Goal: Information Seeking & Learning: Learn about a topic

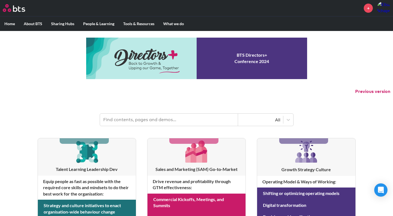
click at [9, 27] on label "Home" at bounding box center [9, 24] width 19 height 14
click at [0, 0] on input "Home" at bounding box center [0, 0] width 0 height 0
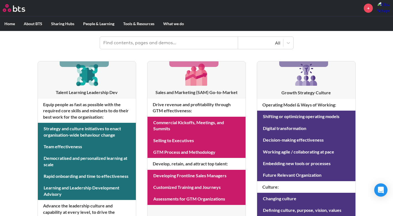
scroll to position [81, 0]
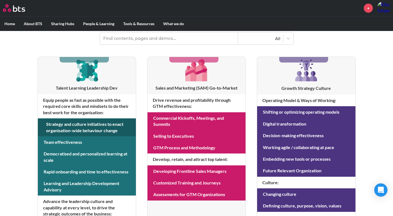
click at [95, 128] on link at bounding box center [87, 127] width 98 height 18
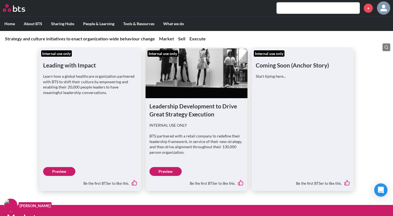
scroll to position [114, 0]
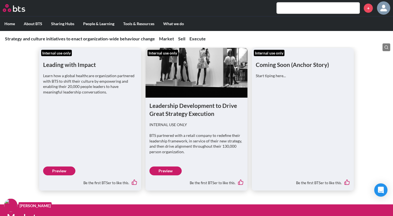
click at [64, 167] on link "Preview" at bounding box center [59, 170] width 32 height 9
click at [172, 170] on link "Preview" at bounding box center [166, 170] width 32 height 9
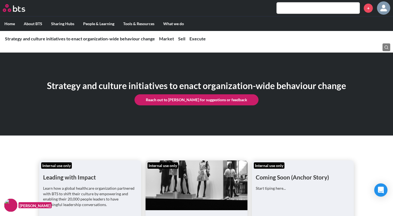
scroll to position [0, 0]
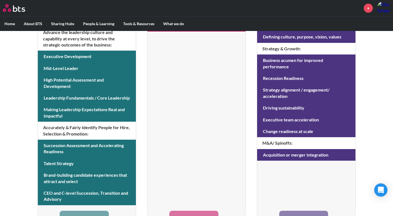
scroll to position [257, 0]
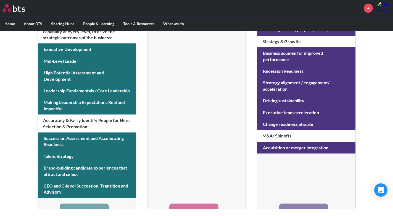
click at [80, 127] on h4 "Accurately & Fairly Identify People for Hire, Selection & Promotion :" at bounding box center [87, 123] width 98 height 18
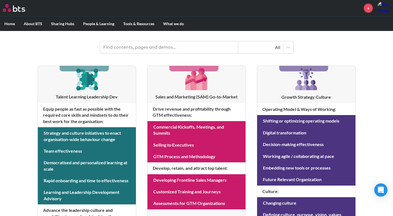
scroll to position [73, 0]
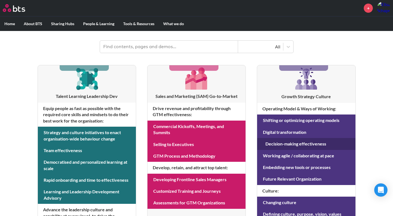
click at [298, 145] on link at bounding box center [306, 144] width 98 height 12
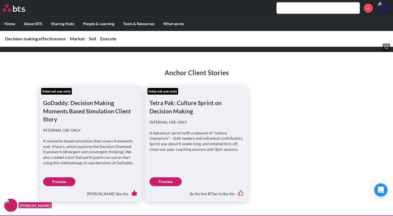
scroll to position [86, 0]
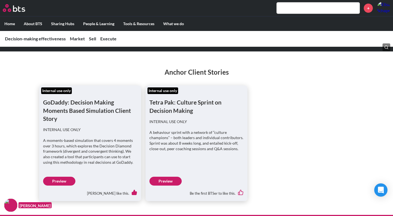
click at [65, 181] on link "Preview" at bounding box center [59, 181] width 32 height 9
click at [169, 179] on link "Preview" at bounding box center [166, 181] width 32 height 9
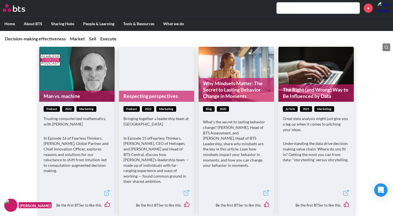
scroll to position [670, 0]
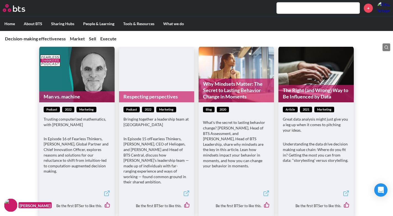
click at [252, 142] on p "What's the secret to lasting behavior change? David Bernal, Head of BTS Assessm…" at bounding box center [236, 144] width 67 height 49
click at [241, 92] on link "Why Mindsets Matter: The Secret to Lasting Behavior Change in Moments" at bounding box center [236, 90] width 75 height 24
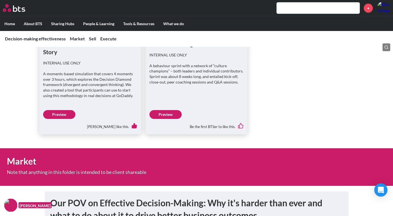
scroll to position [0, 0]
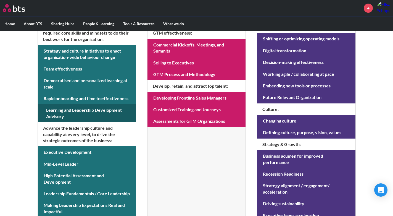
scroll to position [155, 0]
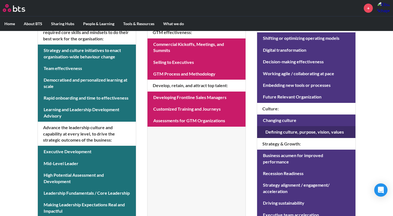
click at [282, 134] on link at bounding box center [306, 132] width 98 height 12
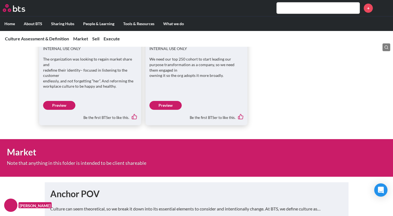
scroll to position [151, 0]
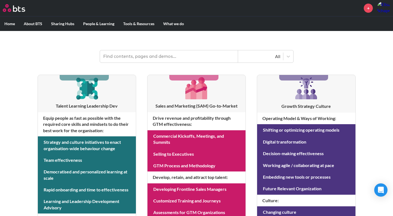
scroll to position [64, 0]
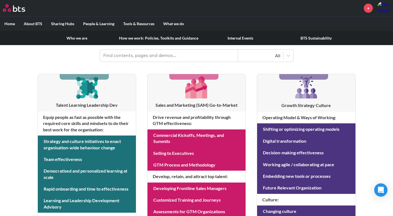
click at [134, 38] on link "How we work: Policies, Toolkits and Guidance" at bounding box center [159, 38] width 88 height 14
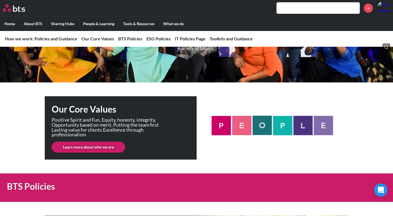
scroll to position [54, 0]
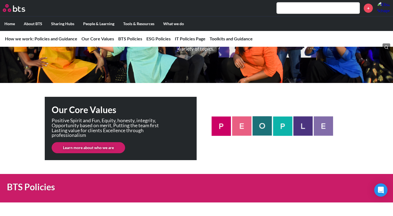
click at [114, 150] on link "Learn more about who we are" at bounding box center [89, 147] width 74 height 11
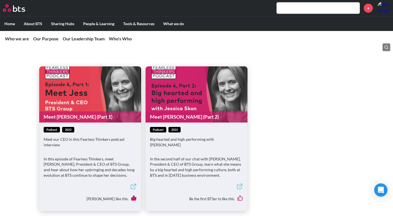
scroll to position [407, 0]
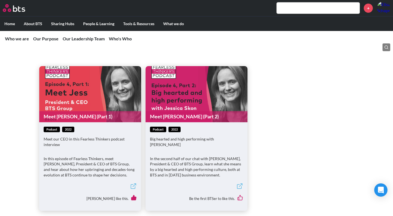
click at [132, 183] on icon at bounding box center [133, 186] width 7 height 7
click at [170, 111] on link "Meet Jess (Part 2)" at bounding box center [197, 116] width 102 height 11
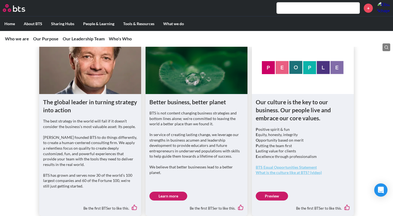
scroll to position [190, 0]
click at [265, 192] on link "Preview" at bounding box center [272, 196] width 32 height 9
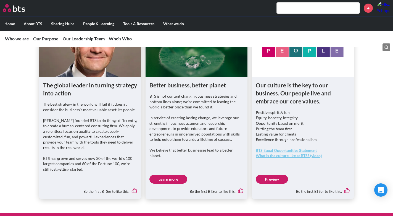
scroll to position [208, 0]
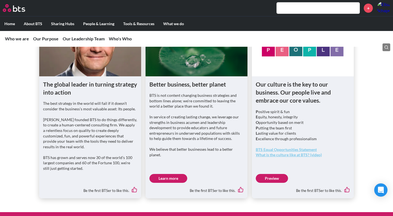
click at [162, 174] on link "Learn more" at bounding box center [169, 178] width 38 height 9
click at [83, 84] on h1 "The global leader in turning strategy into action" at bounding box center [90, 88] width 94 height 16
click at [86, 137] on p "Henrik founded BTS to do things differently, to create a human-centered consult…" at bounding box center [90, 133] width 94 height 33
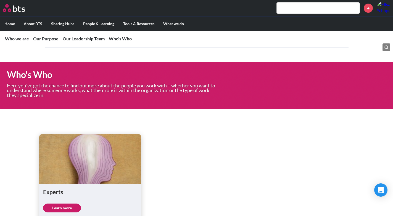
scroll to position [899, 0]
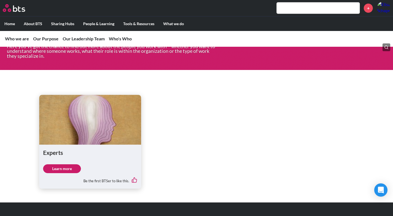
click at [55, 167] on link "Learn more" at bounding box center [62, 168] width 38 height 9
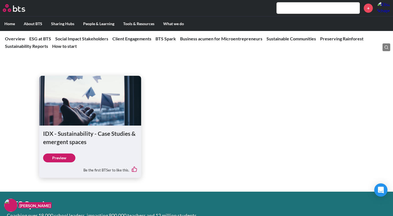
scroll to position [924, 0]
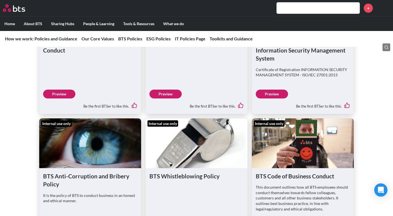
scroll to position [823, 0]
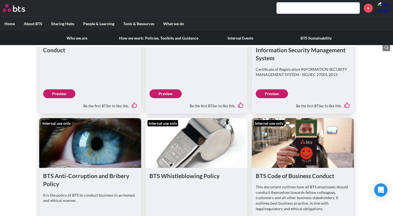
click at [237, 37] on link "Internal Events" at bounding box center [240, 38] width 75 height 14
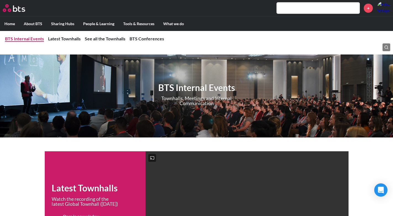
click at [32, 39] on link "BTS Internal Events" at bounding box center [24, 38] width 39 height 5
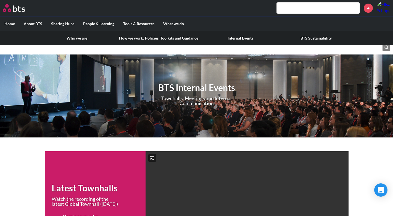
click at [305, 37] on link "BTS Sustainability" at bounding box center [316, 38] width 75 height 14
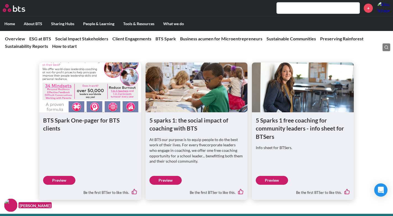
scroll to position [1508, 0]
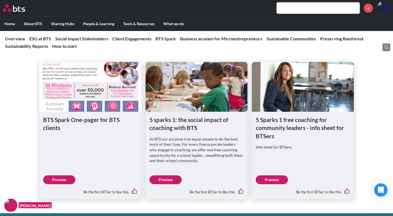
click at [269, 180] on link "Preview" at bounding box center [272, 179] width 32 height 9
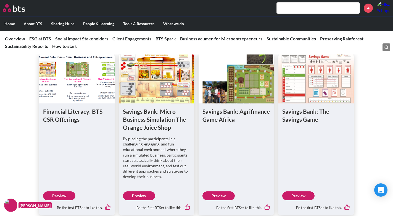
scroll to position [2017, 0]
click at [140, 193] on link "Preview" at bounding box center [139, 195] width 32 height 9
click at [216, 199] on link "Preview" at bounding box center [219, 195] width 32 height 9
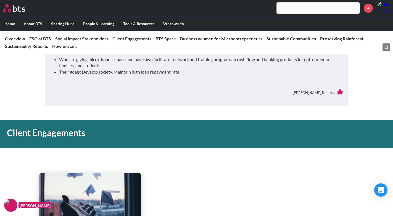
scroll to position [798, 0]
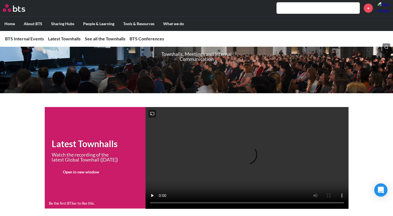
scroll to position [44, 0]
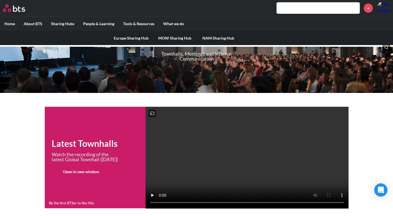
click at [119, 35] on link "Europe Sharing Hub" at bounding box center [131, 38] width 44 height 14
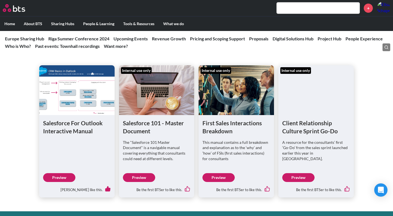
scroll to position [473, 0]
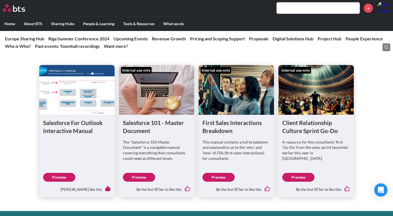
click at [58, 178] on link "Preview" at bounding box center [59, 177] width 32 height 9
click at [222, 178] on link "Preview" at bounding box center [219, 177] width 32 height 9
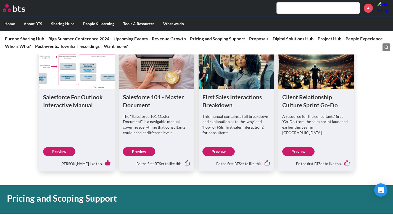
scroll to position [496, 0]
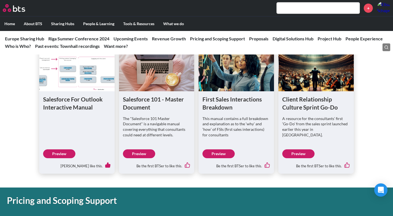
click at [294, 152] on link "Preview" at bounding box center [298, 153] width 32 height 9
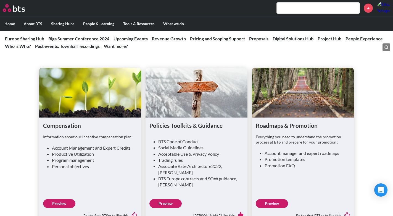
scroll to position [1284, 0]
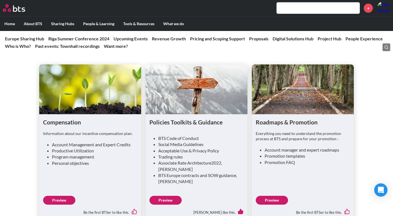
click at [65, 201] on link "Preview" at bounding box center [59, 200] width 32 height 9
click at [272, 199] on link "Preview" at bounding box center [272, 200] width 32 height 9
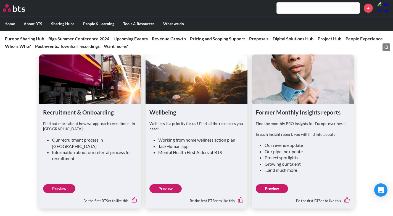
scroll to position [1455, 0]
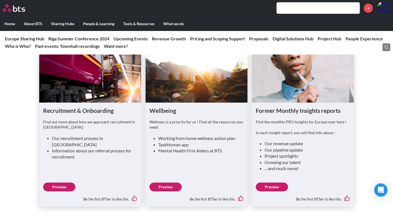
click at [65, 187] on link "Preview" at bounding box center [59, 186] width 32 height 9
click at [168, 187] on link "Preview" at bounding box center [166, 186] width 32 height 9
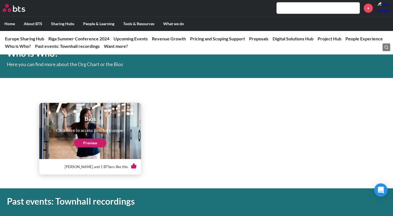
scroll to position [1636, 0]
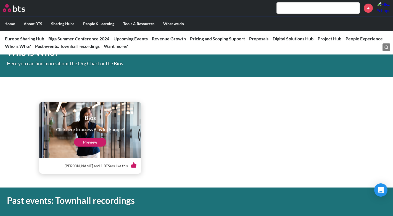
click at [91, 142] on link "Preview" at bounding box center [90, 142] width 32 height 9
click at [100, 143] on link "Preview" at bounding box center [90, 142] width 32 height 9
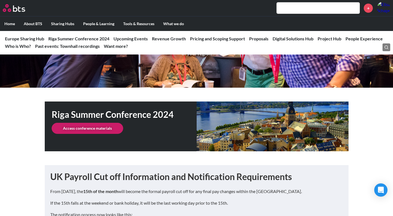
scroll to position [51, 0]
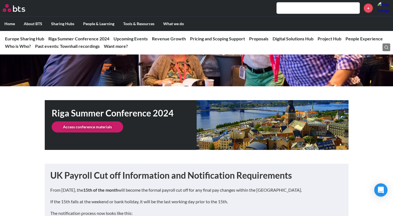
click at [109, 130] on link "Access conference materials" at bounding box center [88, 126] width 72 height 11
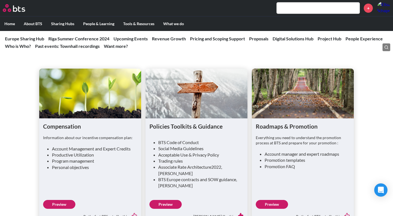
scroll to position [1280, 0]
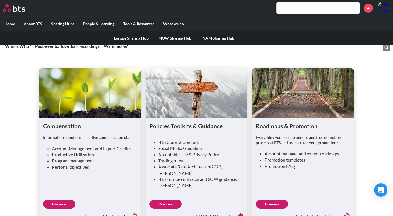
click at [177, 38] on link "MOW Sharing Hub" at bounding box center [175, 38] width 44 height 14
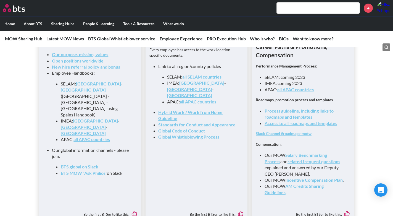
scroll to position [608, 0]
click at [329, 86] on li "IMEA: coming 2023" at bounding box center [305, 83] width 81 height 6
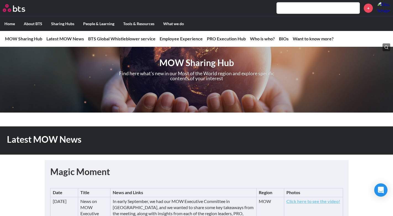
scroll to position [0, 0]
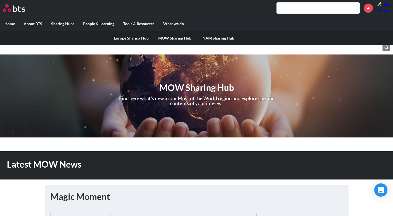
click at [215, 40] on link "NAM Sharing Hub" at bounding box center [219, 38] width 44 height 14
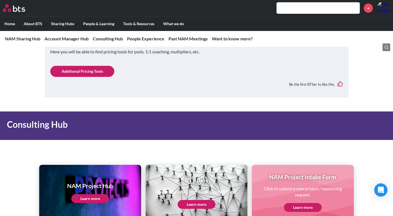
scroll to position [553, 0]
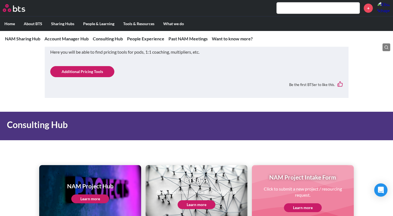
click at [189, 200] on link "Learn more" at bounding box center [197, 204] width 38 height 9
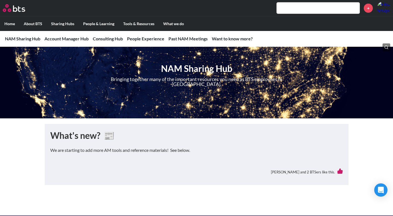
scroll to position [0, 0]
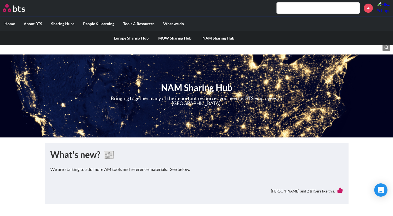
click at [127, 34] on link "Europe Sharing Hub" at bounding box center [131, 38] width 44 height 14
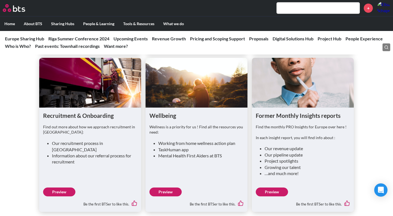
scroll to position [1453, 0]
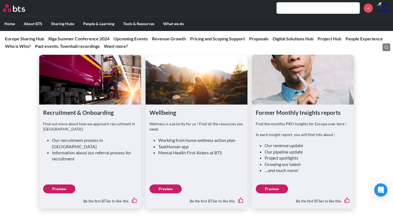
click at [173, 187] on link "Preview" at bounding box center [166, 188] width 32 height 9
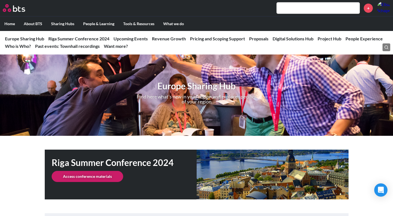
scroll to position [0, 0]
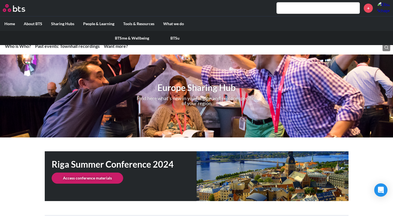
click at [120, 38] on link "BTSme & Wellbeing" at bounding box center [132, 38] width 43 height 14
